Goal: Communication & Community: Connect with others

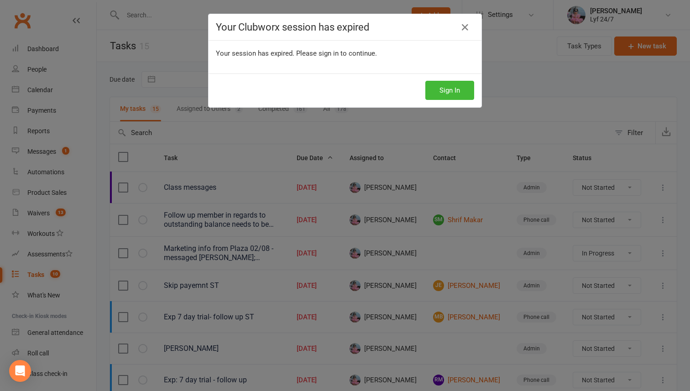
select select "started"
click at [440, 85] on button "Sign In" at bounding box center [449, 90] width 49 height 19
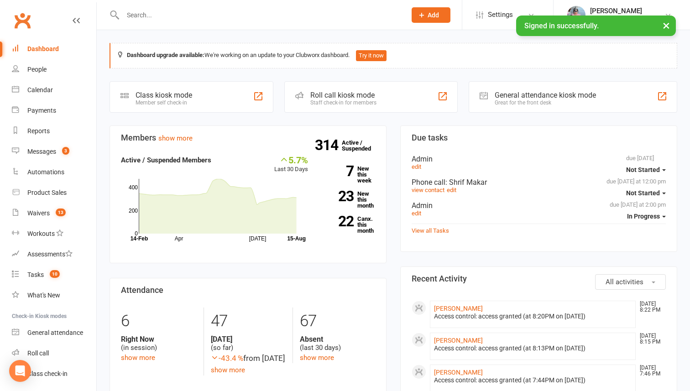
click at [159, 19] on input "text" at bounding box center [260, 15] width 280 height 13
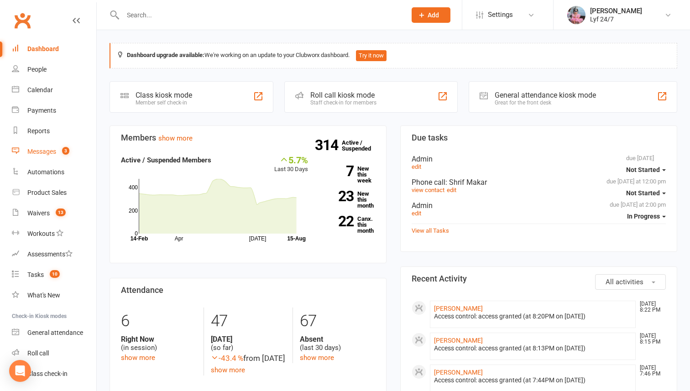
click at [42, 153] on div "Messages" at bounding box center [41, 151] width 29 height 7
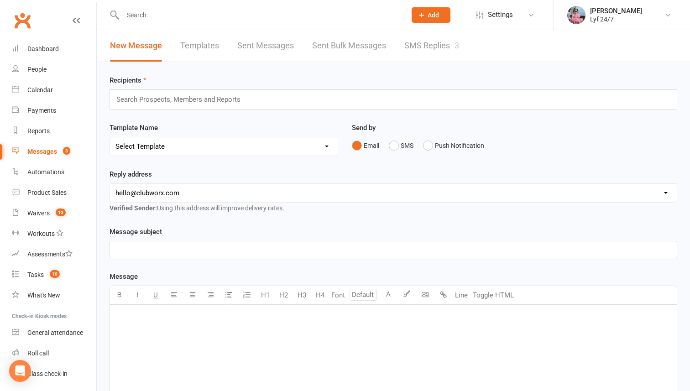
click at [420, 51] on link "SMS Replies 3" at bounding box center [431, 45] width 55 height 31
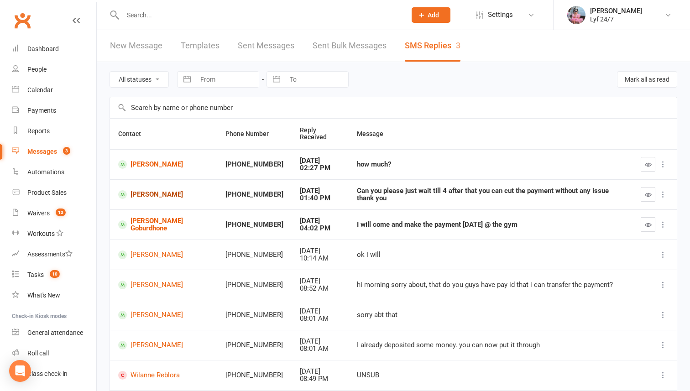
click at [150, 196] on link "[PERSON_NAME]" at bounding box center [163, 194] width 91 height 9
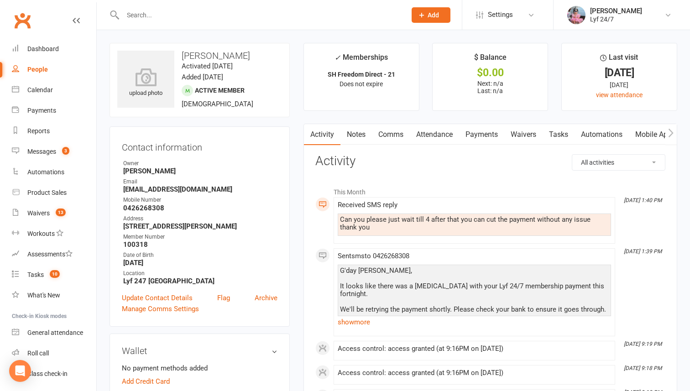
click at [396, 132] on link "Comms" at bounding box center [391, 134] width 38 height 21
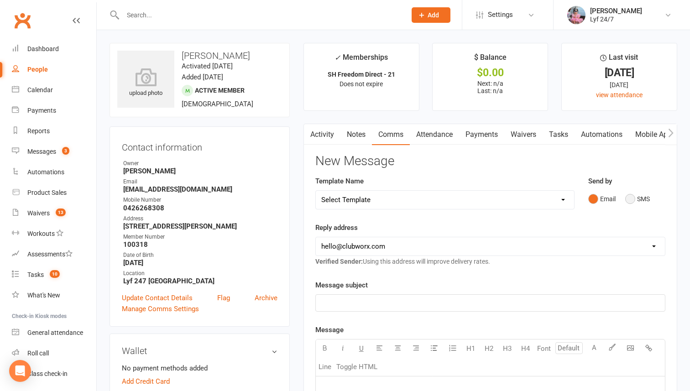
click at [636, 200] on button "SMS" at bounding box center [637, 198] width 25 height 17
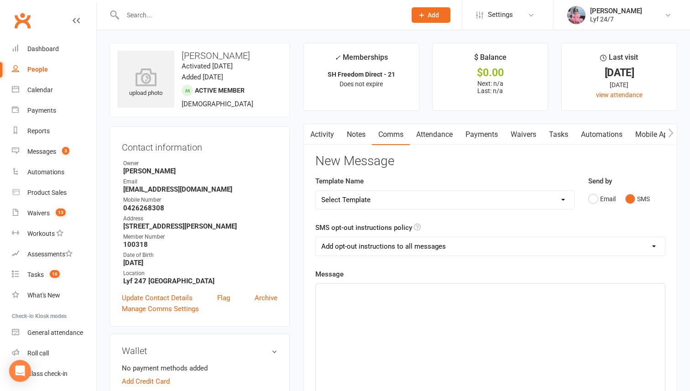
click at [561, 201] on select "Select Template [SMS] Win $500 Cash draw- Notify member for each entry [SMS] $6…" at bounding box center [445, 200] width 258 height 18
select select "20"
click at [316, 191] on select "Select Template [SMS] Win $500 Cash draw- Notify member for each entry [SMS] $6…" at bounding box center [445, 200] width 258 height 18
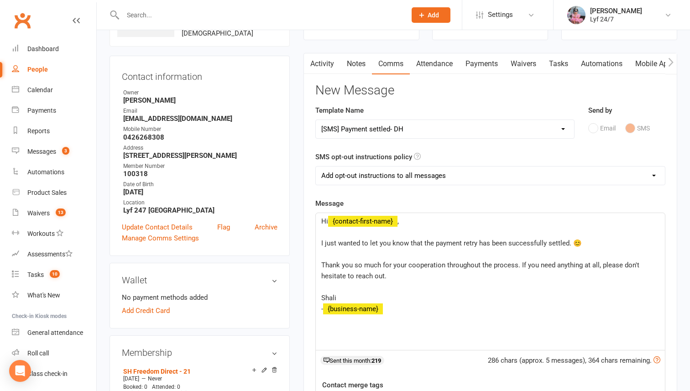
scroll to position [77, 0]
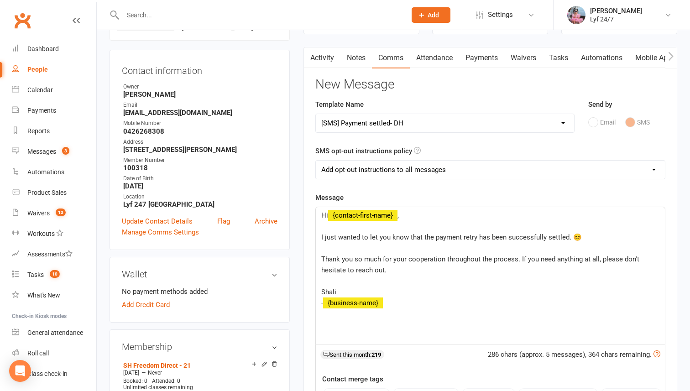
click at [383, 177] on select "Add opt-out instructions to all messages Add opt-out instructions for messages …" at bounding box center [490, 170] width 349 height 18
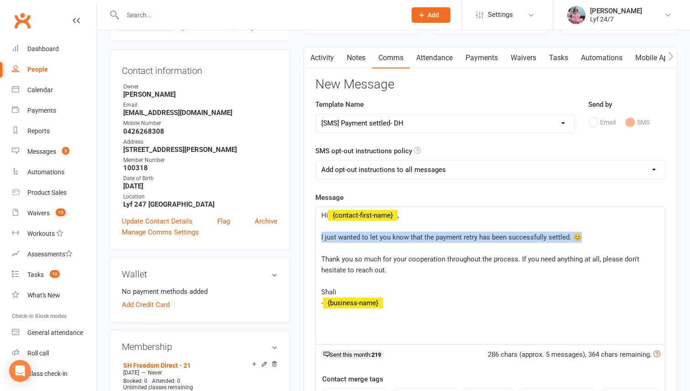
drag, startPoint x: 321, startPoint y: 238, endPoint x: 655, endPoint y: 237, distance: 333.9
click at [655, 237] on p "I just wanted to let you know that the payment retry has been successfully sett…" at bounding box center [490, 237] width 338 height 11
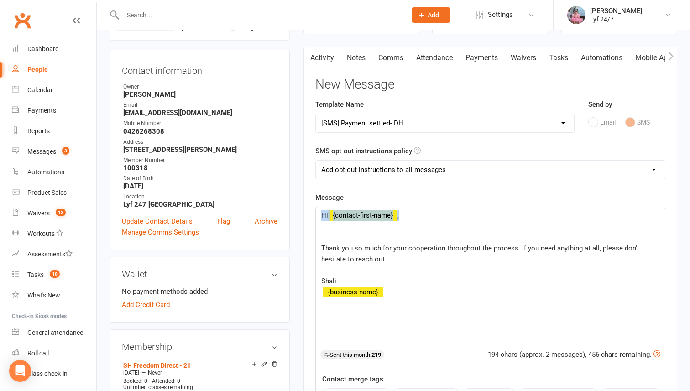
drag, startPoint x: 404, startPoint y: 216, endPoint x: 294, endPoint y: 202, distance: 110.8
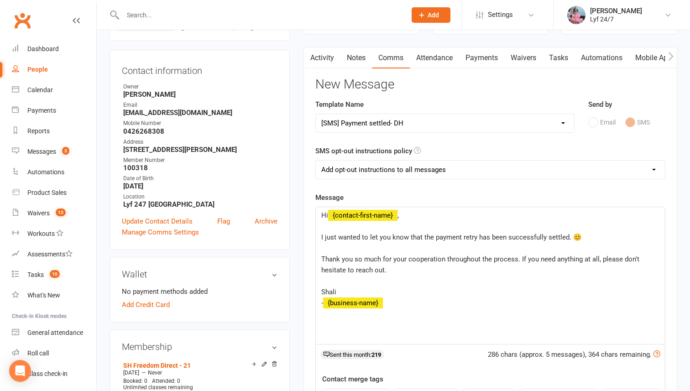
click at [326, 235] on span "I just wanted to let you know that the payment retry has been successfully sett…" at bounding box center [451, 237] width 260 height 8
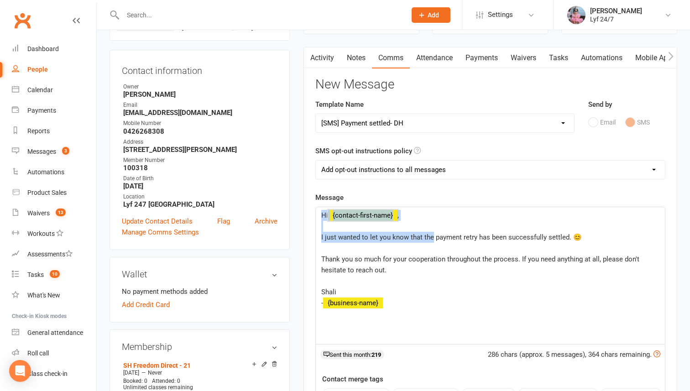
drag, startPoint x: 418, startPoint y: 234, endPoint x: 316, endPoint y: 184, distance: 113.2
click at [316, 184] on div "New Message Template Name Select Template [SMS] Win $500 Cash draw- Notify memb…" at bounding box center [490, 307] width 350 height 459
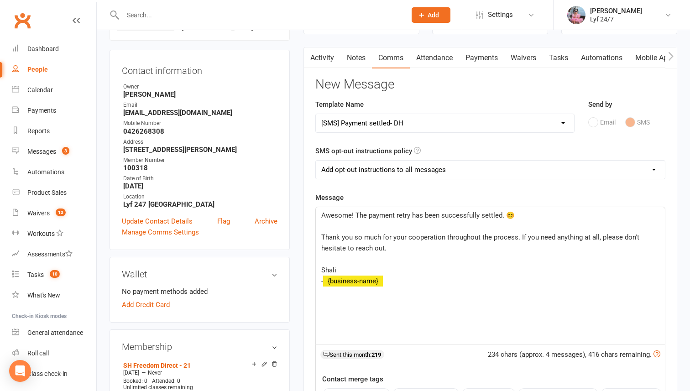
click at [321, 236] on span "Thank you so much for your cooperation throughout the process. If you need anyt…" at bounding box center [481, 242] width 320 height 19
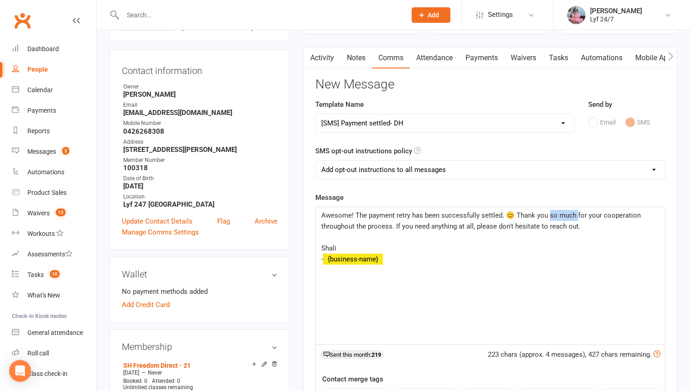
drag, startPoint x: 546, startPoint y: 214, endPoint x: 574, endPoint y: 214, distance: 28.7
click at [574, 214] on span "Awesome! The payment retry has been successfully settled. 😊 Thank you so much f…" at bounding box center [481, 220] width 321 height 19
drag, startPoint x: 391, startPoint y: 260, endPoint x: 318, endPoint y: 260, distance: 73.0
click at [318, 260] on div "Awesome! The payment retry has been successfully settled. 😊 Thank you for your …" at bounding box center [490, 275] width 349 height 137
click at [390, 258] on p "﻿ ﻿ {business-name} ﻿" at bounding box center [490, 259] width 338 height 11
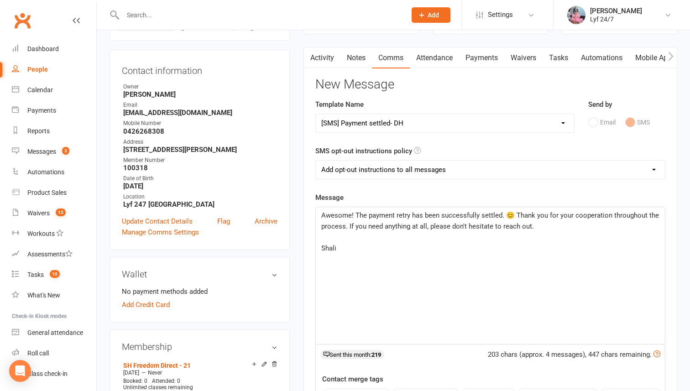
click at [320, 246] on div "Awesome! The payment retry has been successfully settled. 😊 Thank you for your …" at bounding box center [490, 275] width 349 height 137
click at [363, 242] on p "﻿" at bounding box center [490, 237] width 338 height 11
click at [359, 244] on p "Shali" at bounding box center [490, 248] width 338 height 11
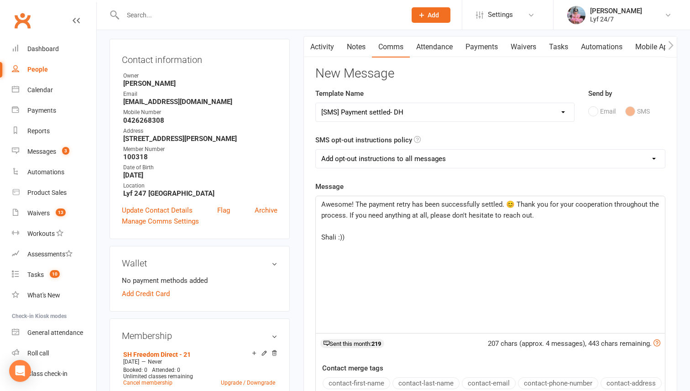
click at [349, 161] on select "Add opt-out instructions to all messages Add opt-out instructions for messages …" at bounding box center [490, 159] width 349 height 18
select select "2"
click at [316, 150] on select "Add opt-out instructions to all messages Add opt-out instructions for messages …" at bounding box center [490, 159] width 349 height 18
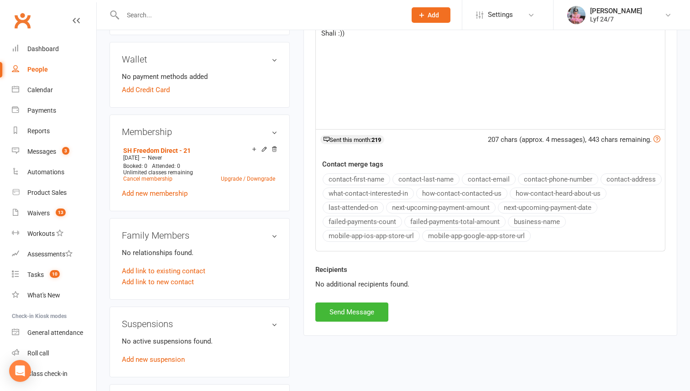
scroll to position [320, 0]
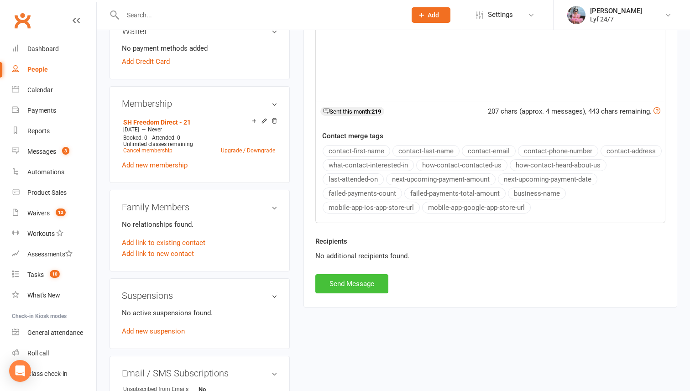
click at [344, 286] on button "Send Message" at bounding box center [351, 283] width 73 height 19
select select
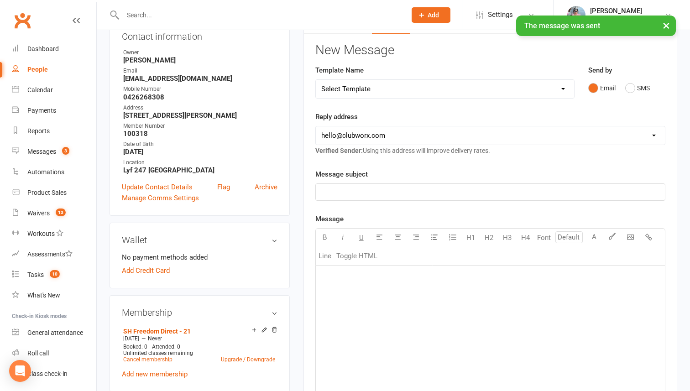
scroll to position [0, 0]
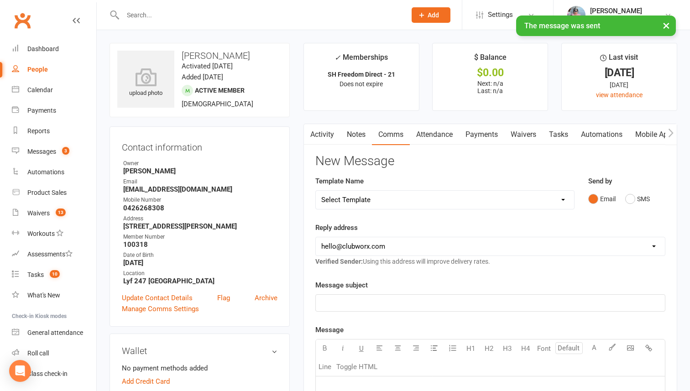
click at [322, 130] on link "Activity" at bounding box center [322, 134] width 36 height 21
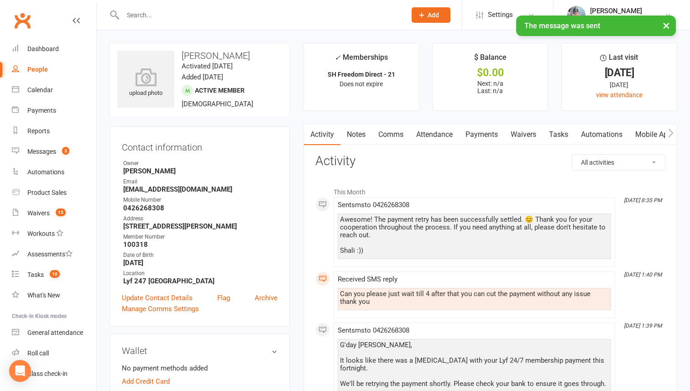
click at [210, 56] on h3 "[PERSON_NAME]" at bounding box center [199, 56] width 165 height 10
copy h3 "[PERSON_NAME]"
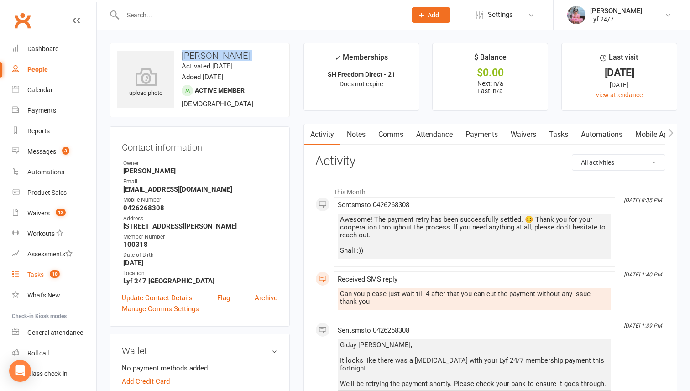
click at [55, 270] on link "Tasks 10" at bounding box center [54, 275] width 84 height 21
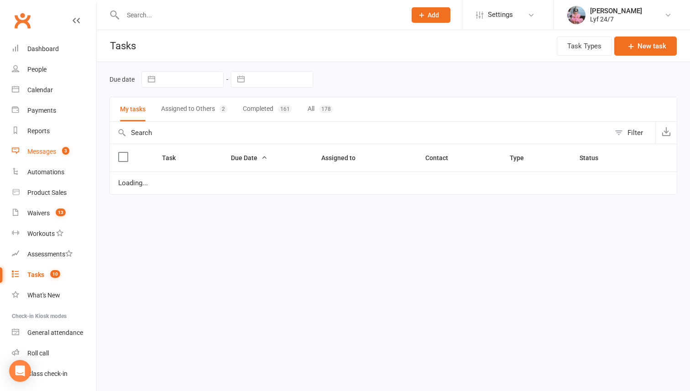
select select "started"
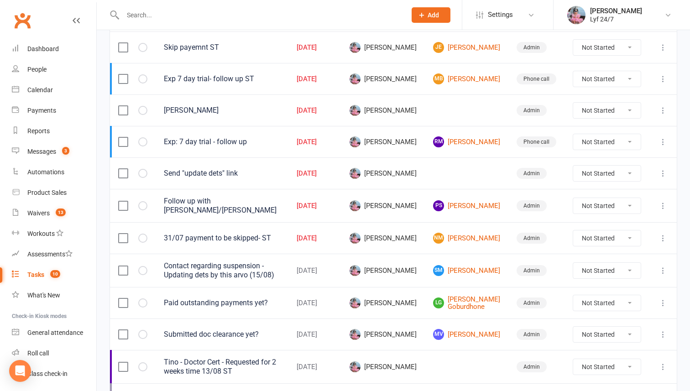
scroll to position [239, 0]
click at [469, 273] on link "SM Shabana Mohammad" at bounding box center [466, 269] width 67 height 11
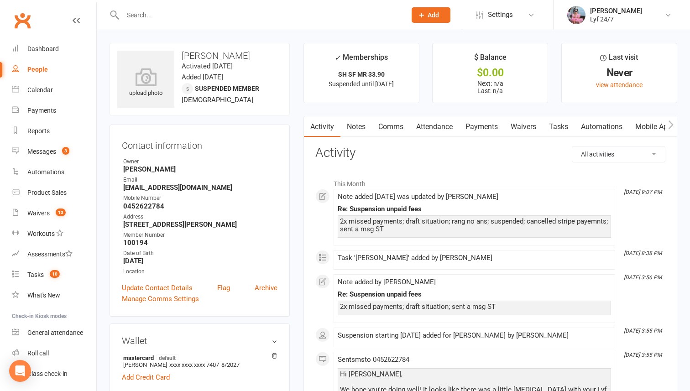
click at [557, 120] on link "Tasks" at bounding box center [558, 126] width 32 height 21
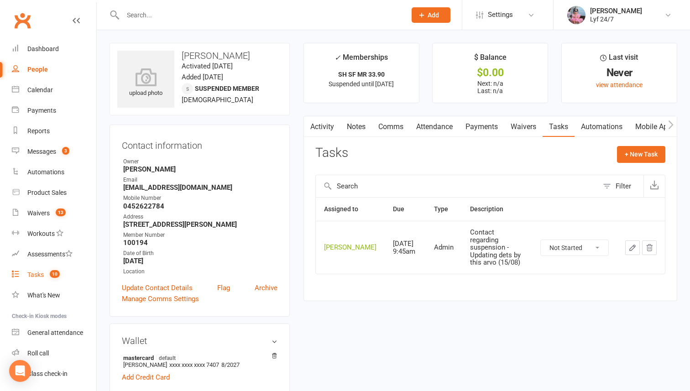
click at [41, 276] on div "Tasks" at bounding box center [35, 274] width 16 height 7
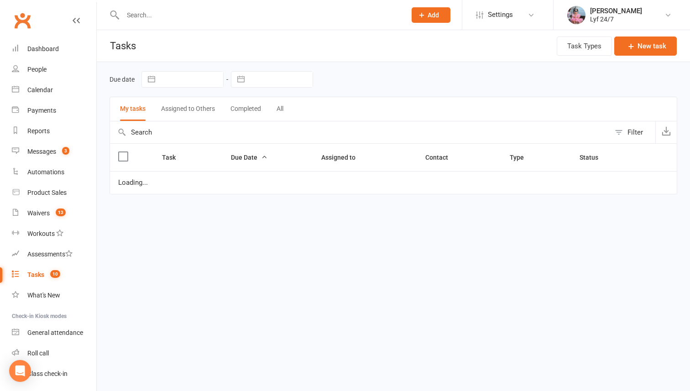
select select "started"
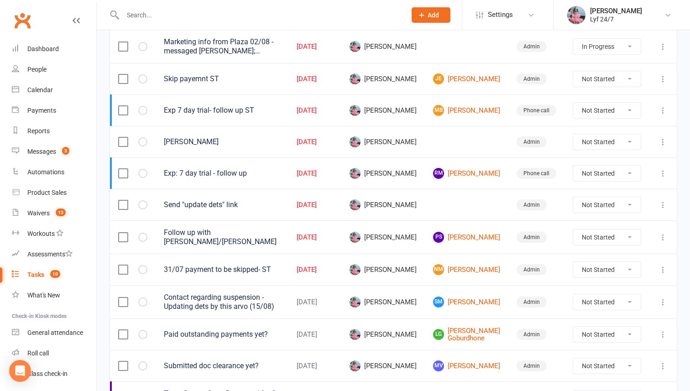
scroll to position [197, 0]
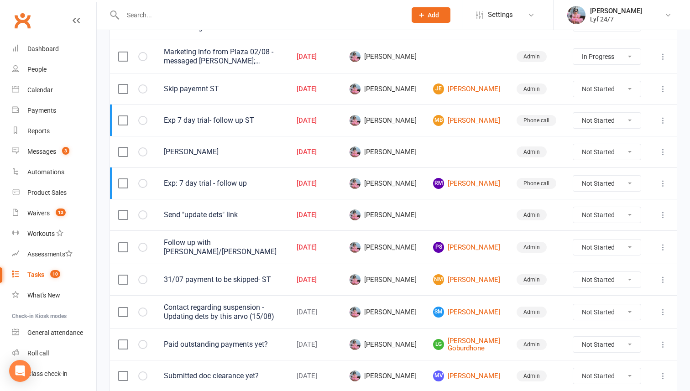
click at [598, 185] on select "Not Started In Progress Waiting Complete" at bounding box center [607, 184] width 68 height 16
click at [573, 176] on select "Not Started In Progress Waiting Complete" at bounding box center [607, 184] width 68 height 16
select select "unstarted"
select select "started"
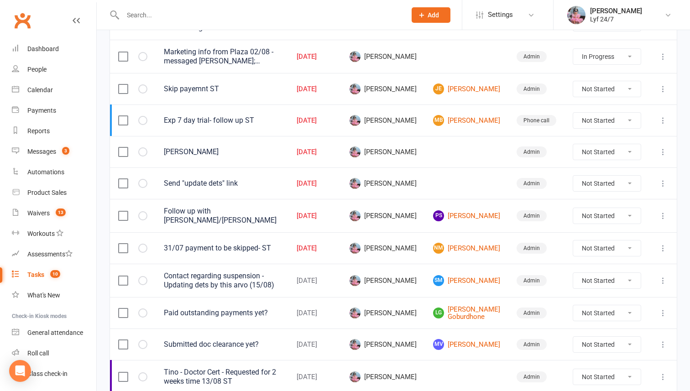
click at [607, 114] on select "Not Started In Progress Waiting Complete" at bounding box center [607, 121] width 68 height 16
click at [573, 113] on select "Not Started In Progress Waiting Complete" at bounding box center [607, 121] width 68 height 16
select select "unstarted"
select select "started"
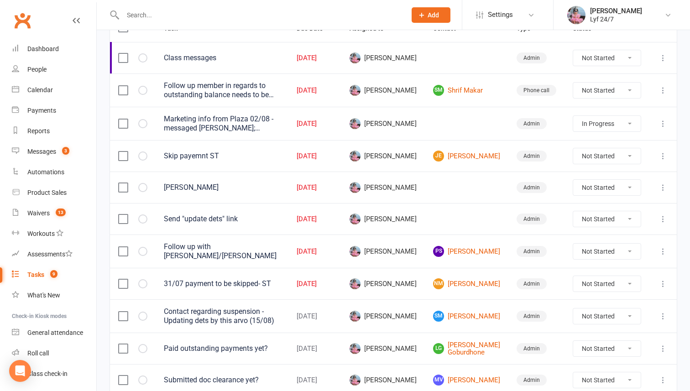
scroll to position [107, 0]
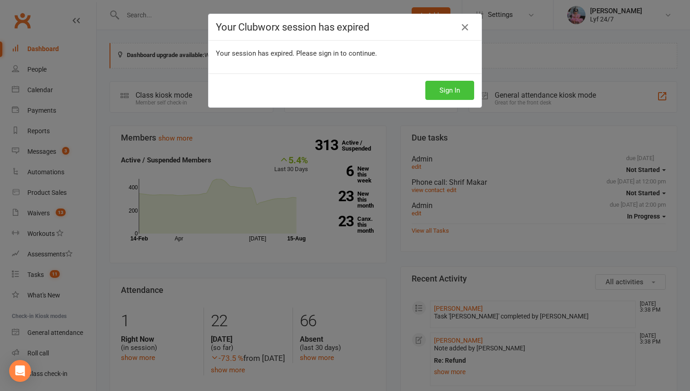
click at [445, 89] on button "Sign In" at bounding box center [449, 90] width 49 height 19
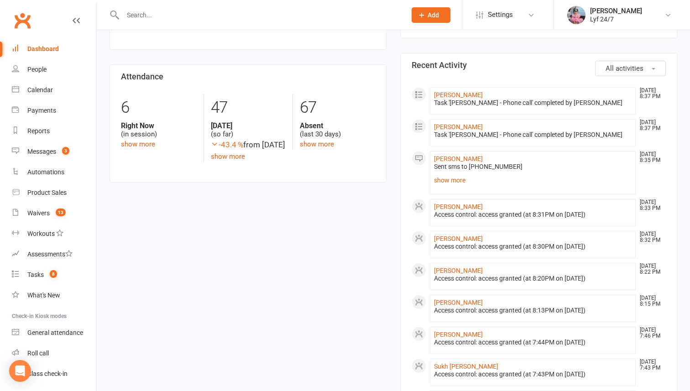
scroll to position [231, 0]
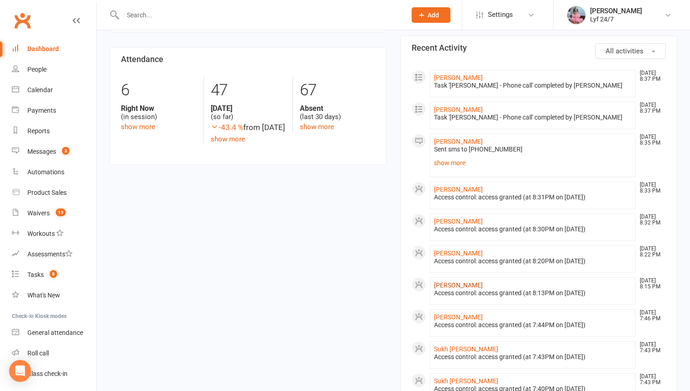
click at [452, 283] on link "[PERSON_NAME]" at bounding box center [458, 284] width 49 height 7
